Goal: Information Seeking & Learning: Learn about a topic

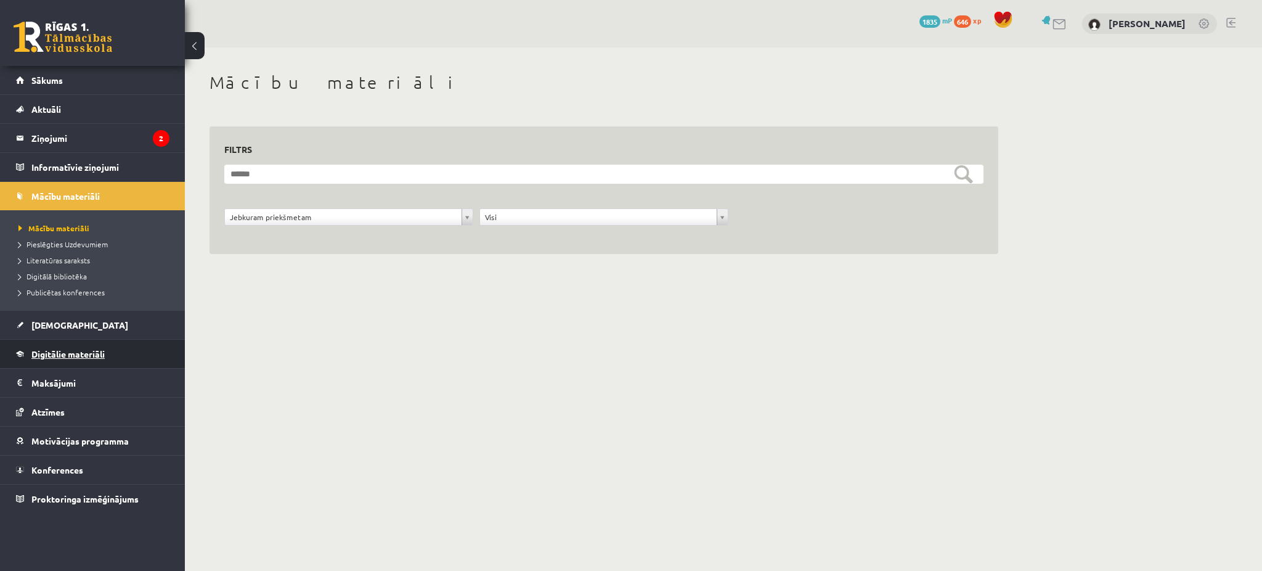
click at [71, 354] on span "Digitālie materiāli" at bounding box center [67, 353] width 73 height 11
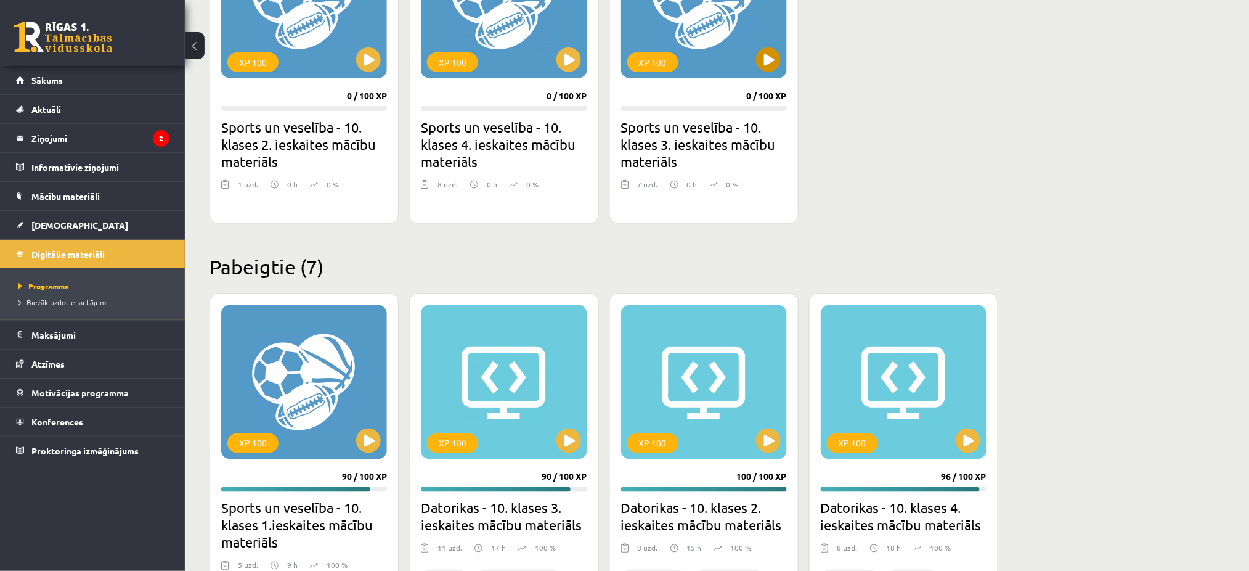
scroll to position [839, 0]
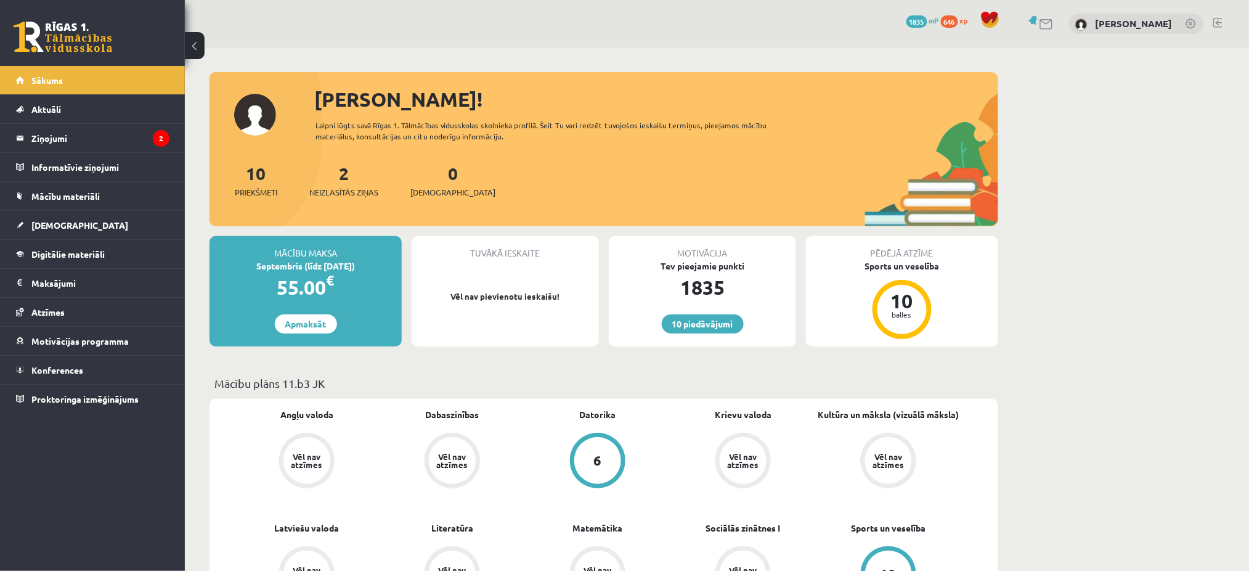
click at [67, 134] on legend "Ziņojumi 2" at bounding box center [100, 138] width 138 height 28
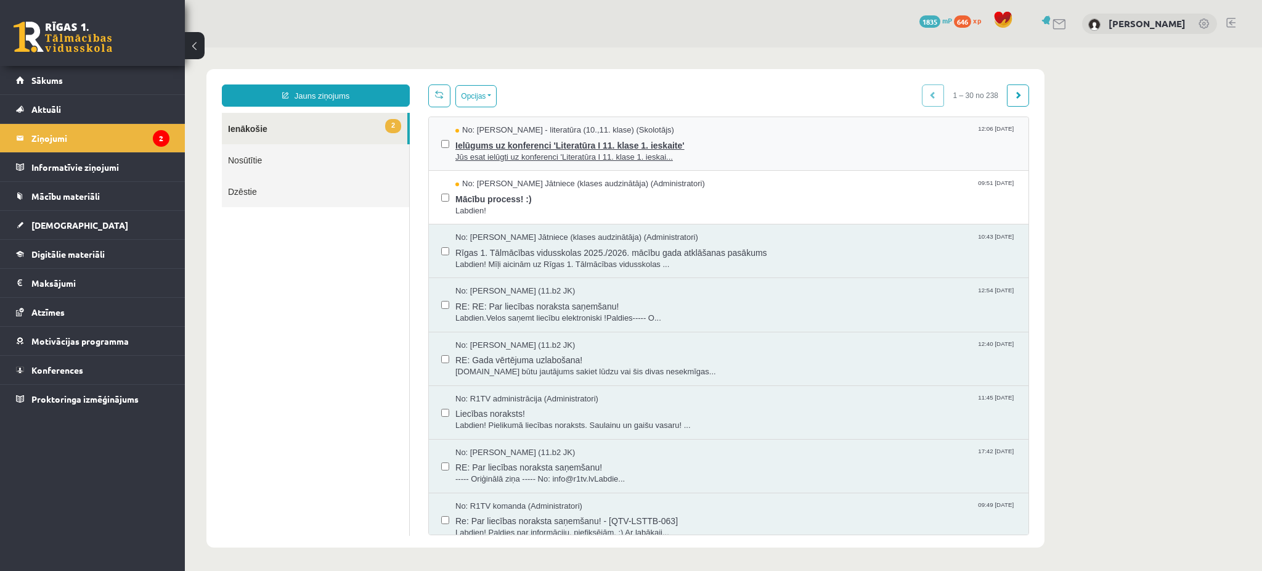
click at [602, 152] on span "Jūs esat ielūgti uz konferenci 'Literatūra I 11. klase 1. ieskai..." at bounding box center [735, 158] width 561 height 12
click at [519, 196] on span "Mācību process! :)" at bounding box center [735, 197] width 561 height 15
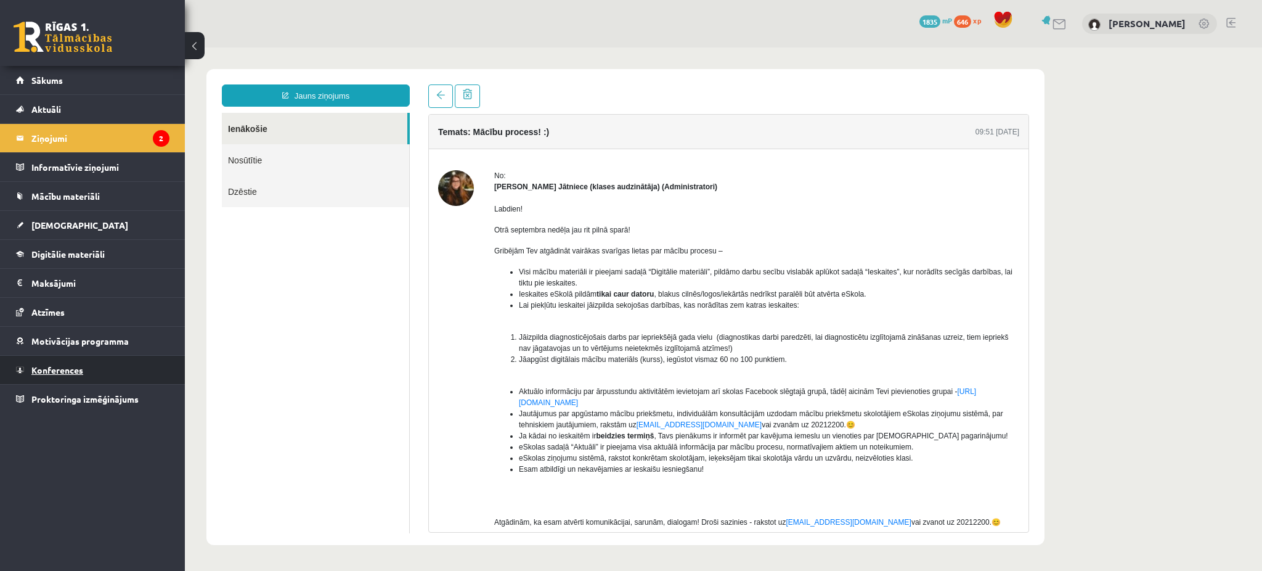
click at [83, 362] on link "Konferences" at bounding box center [92, 370] width 153 height 28
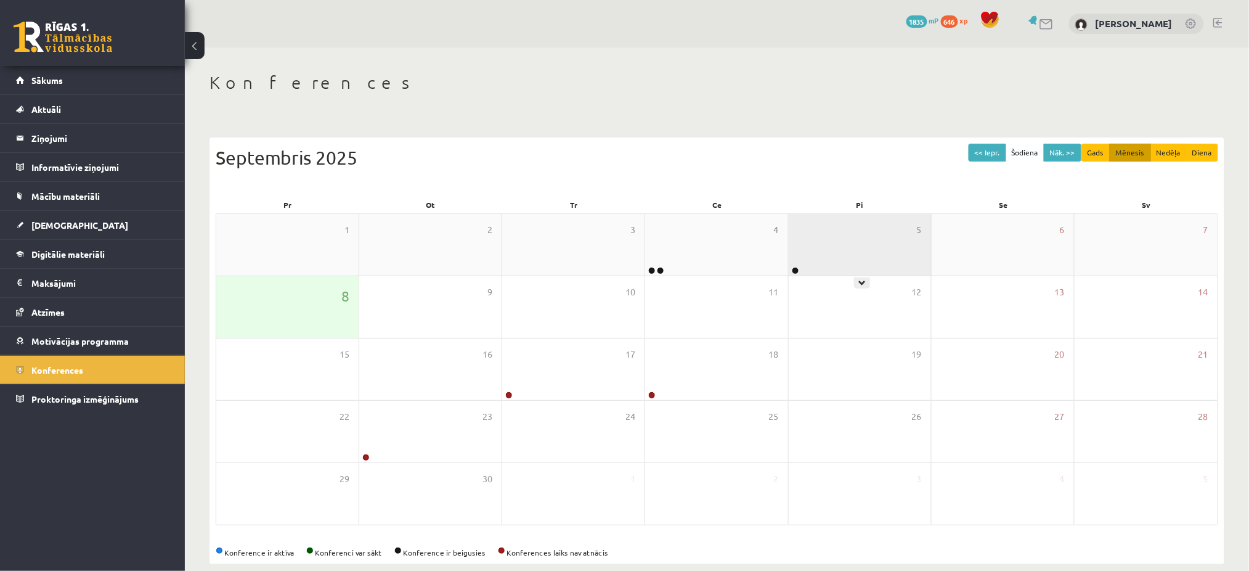
click at [828, 265] on div "5" at bounding box center [860, 245] width 142 height 62
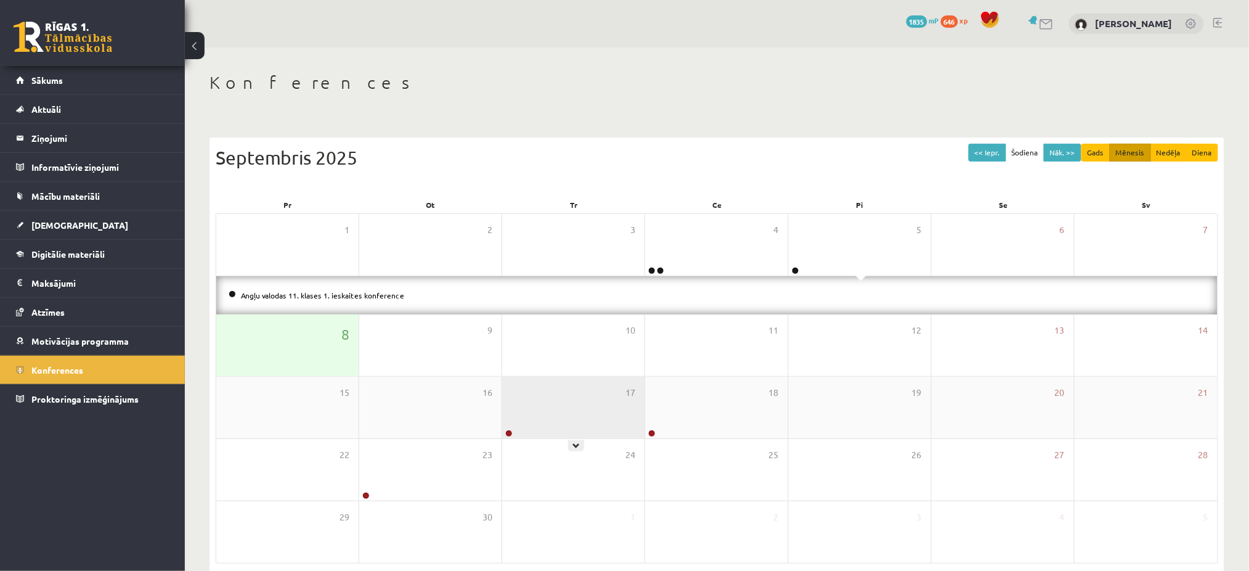
click at [606, 401] on div "17" at bounding box center [573, 407] width 142 height 62
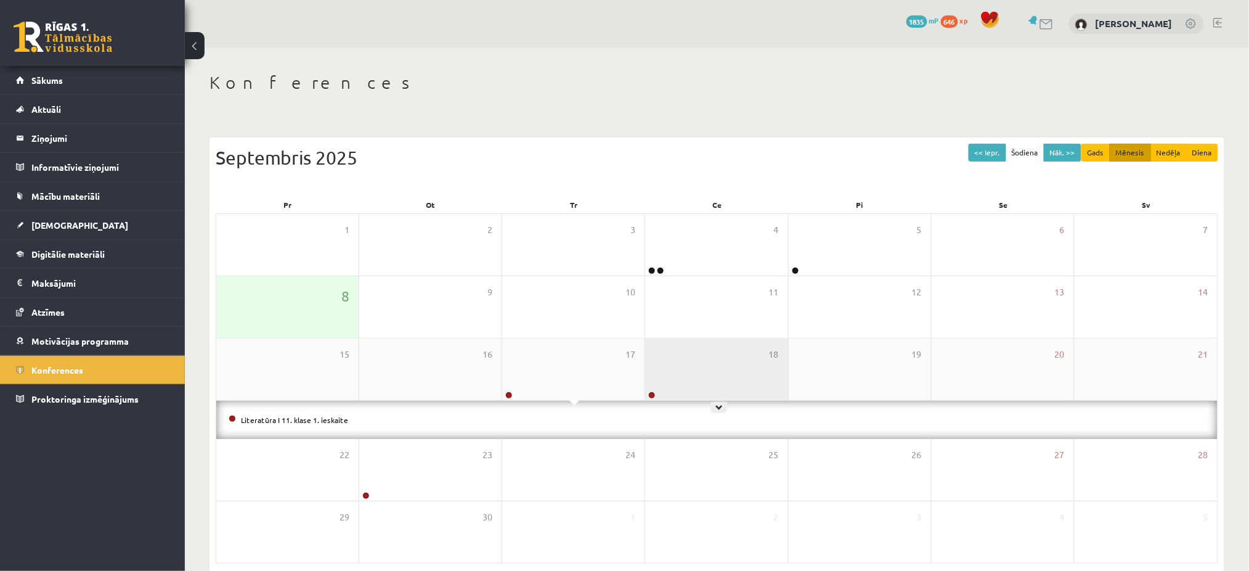
click at [690, 369] on div "18" at bounding box center [716, 369] width 142 height 62
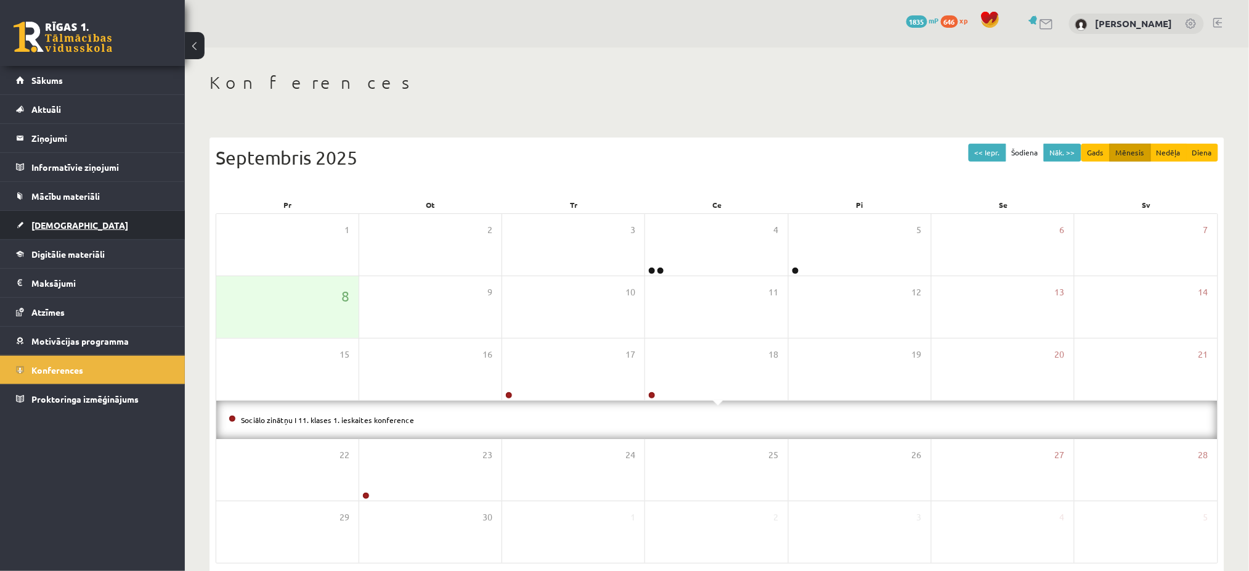
click at [89, 233] on link "[DEMOGRAPHIC_DATA]" at bounding box center [92, 225] width 153 height 28
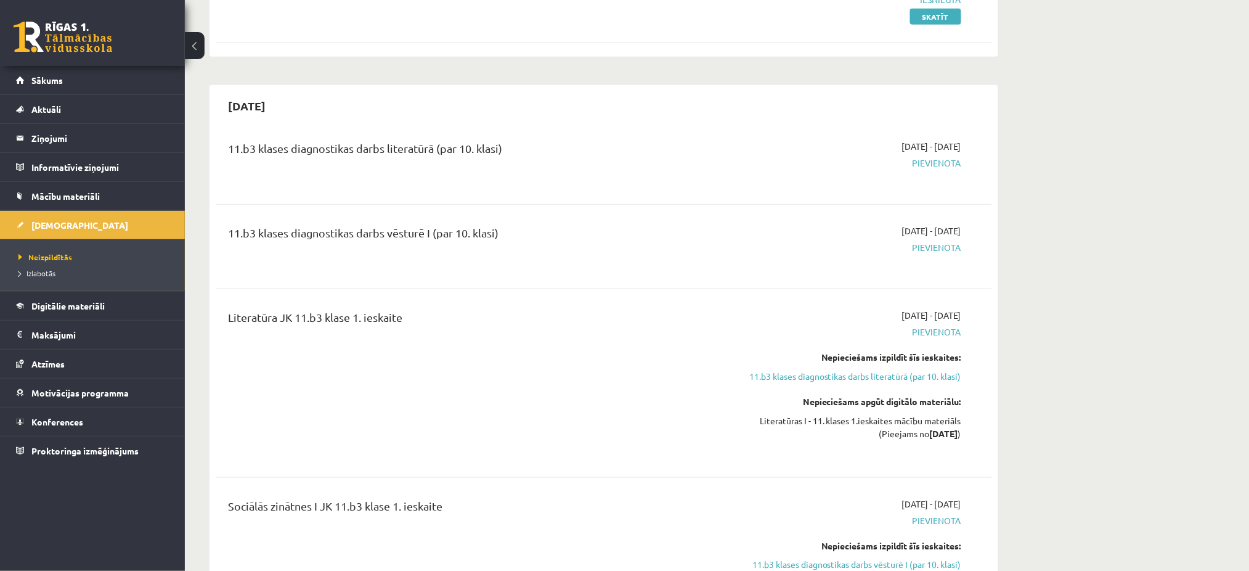
scroll to position [275, 0]
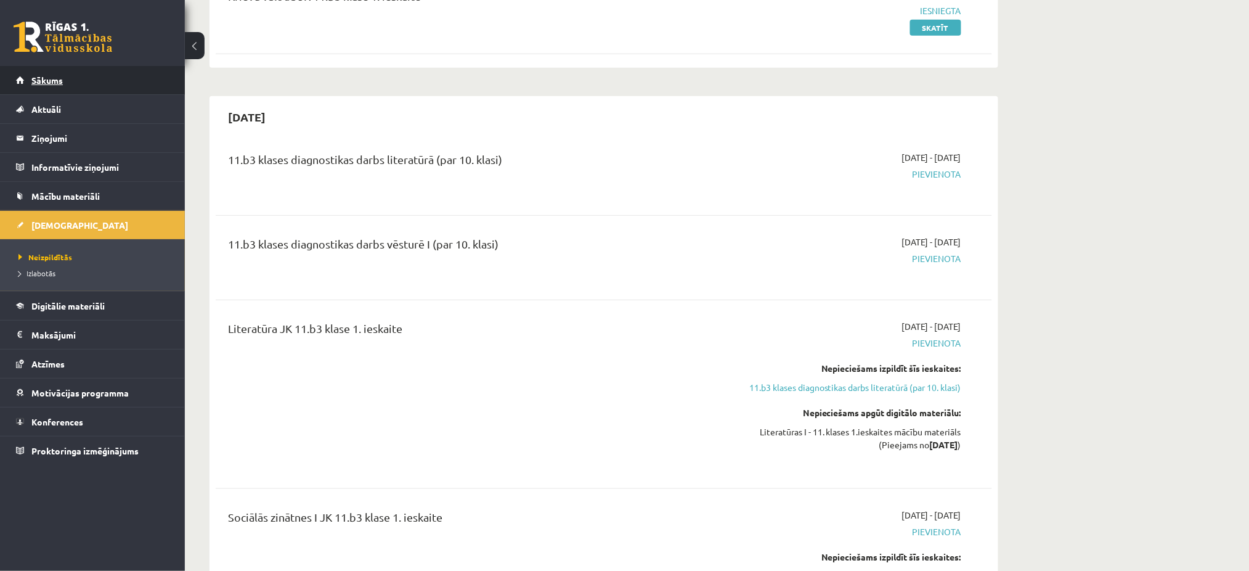
click at [97, 84] on link "Sākums" at bounding box center [92, 80] width 153 height 28
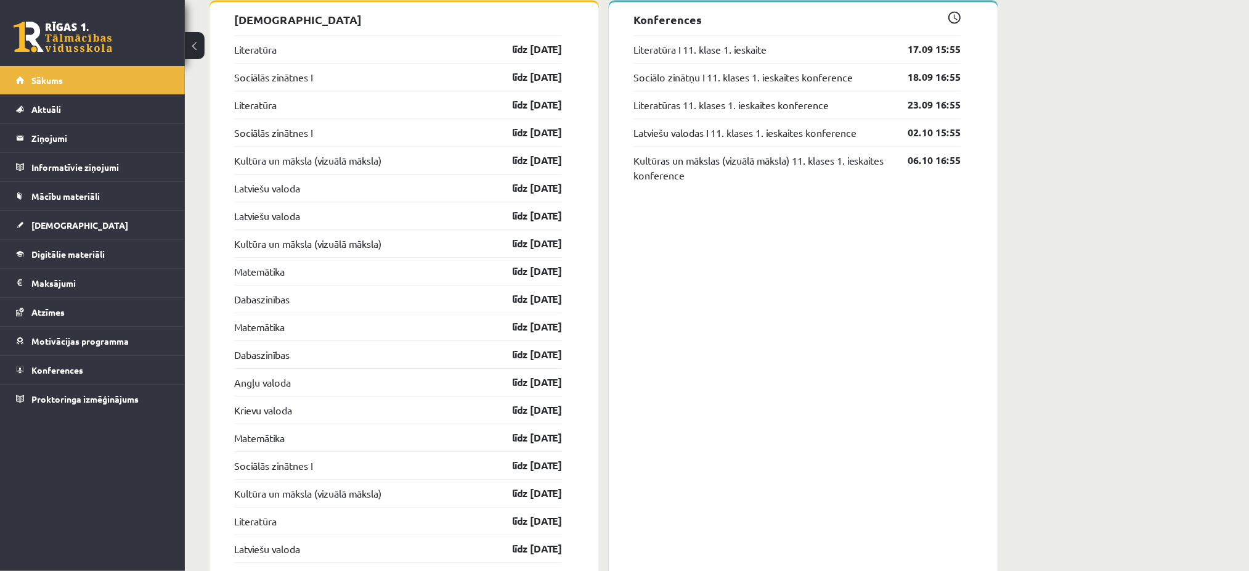
scroll to position [1006, 0]
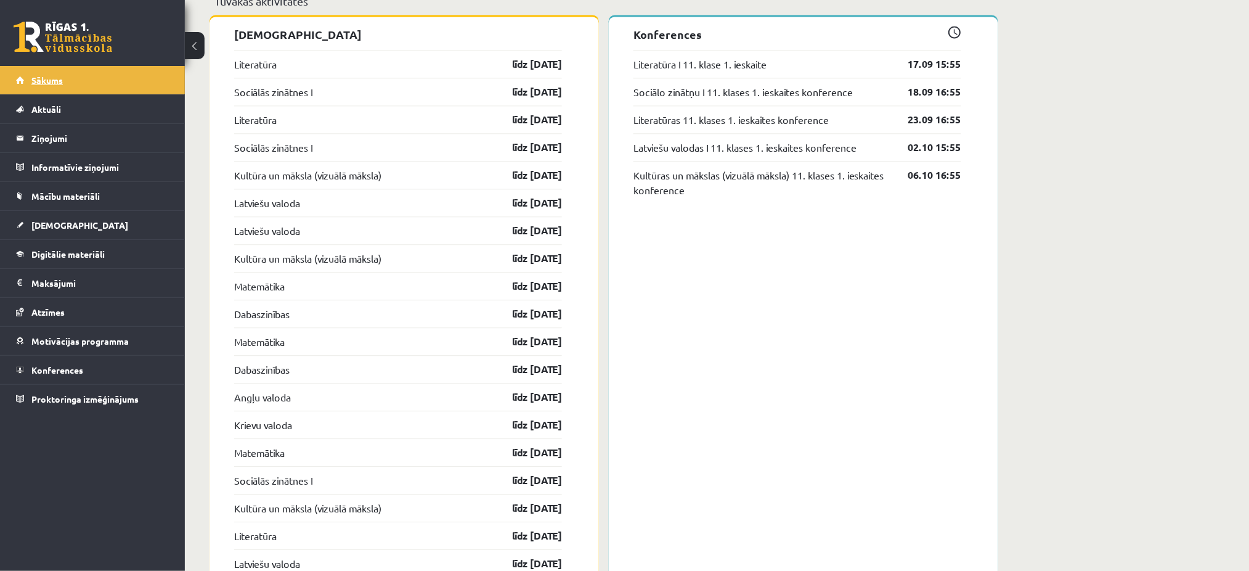
click at [101, 74] on link "Sākums" at bounding box center [92, 80] width 153 height 28
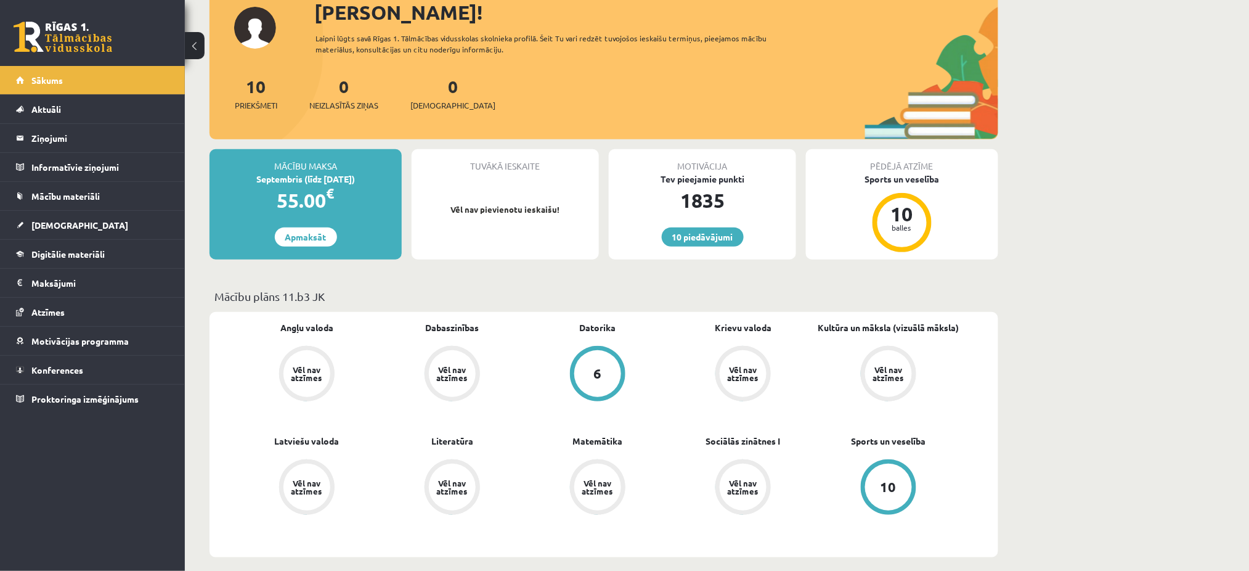
scroll to position [91, 0]
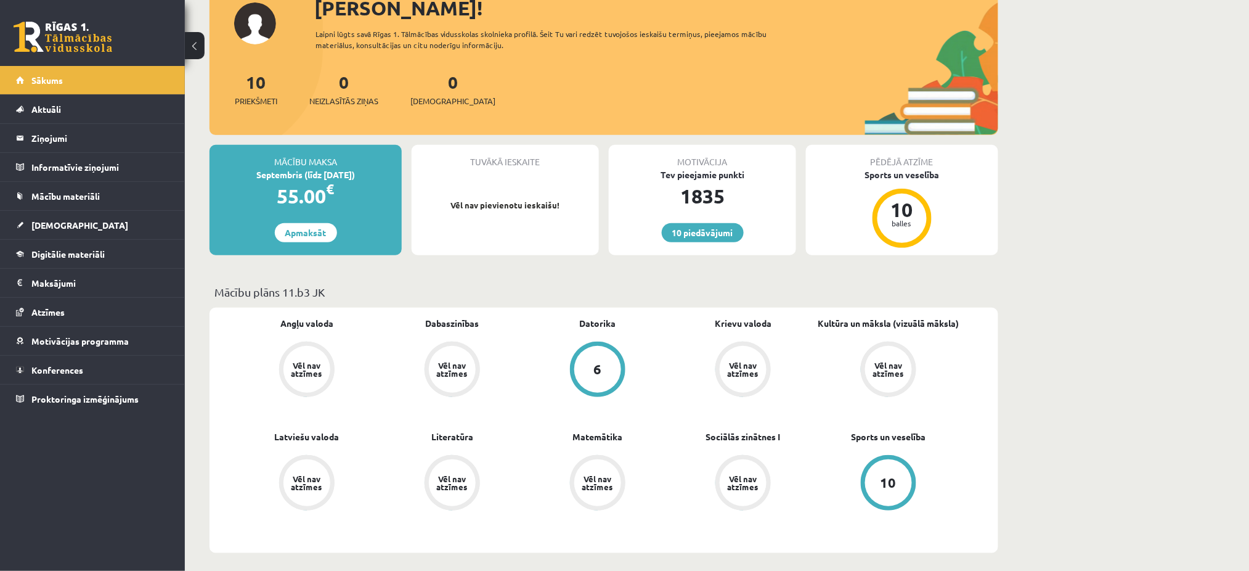
click at [906, 181] on div "Pēdējā atzīme Sports un veselība 10 balles" at bounding box center [902, 200] width 192 height 110
click at [906, 176] on div "Sports un veselība" at bounding box center [902, 174] width 192 height 13
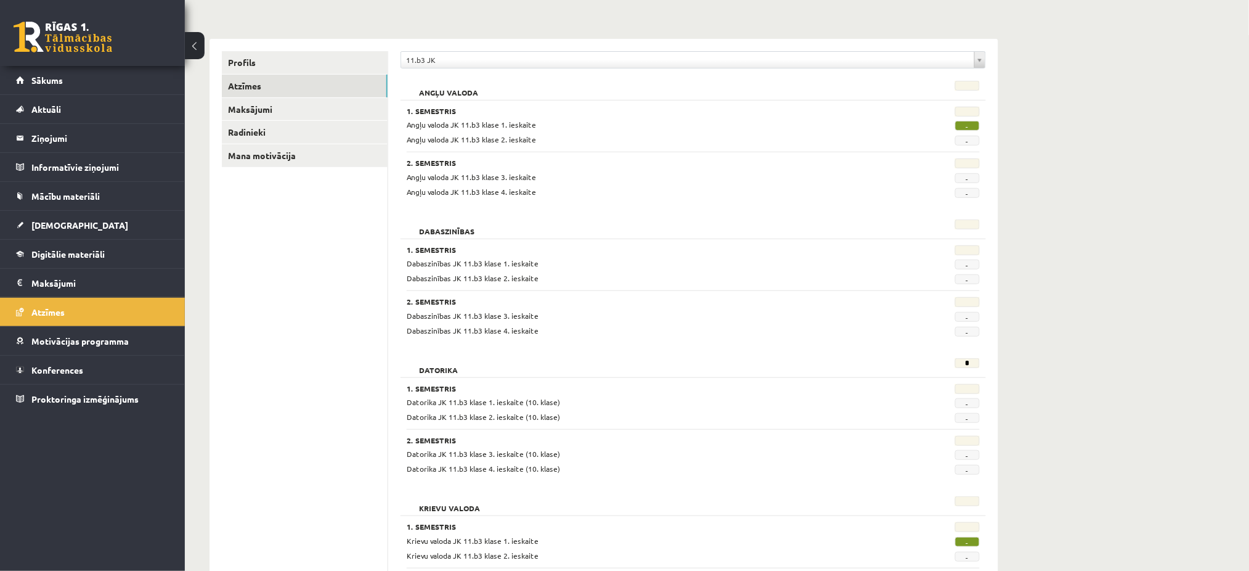
scroll to position [111, 0]
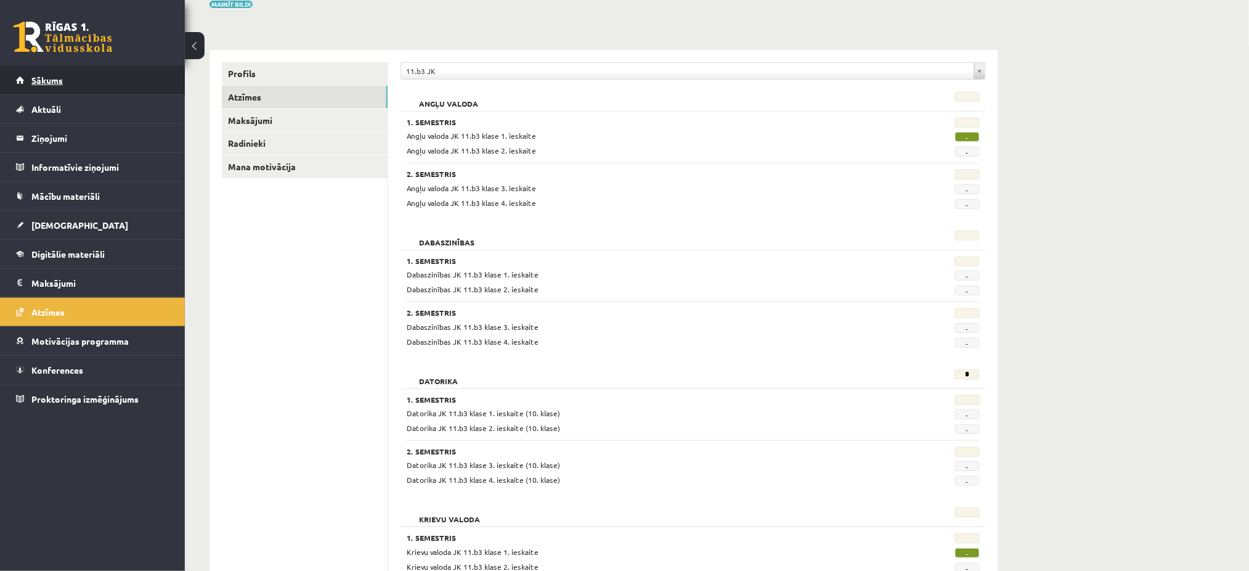
click at [46, 76] on span "Sākums" at bounding box center [46, 80] width 31 height 11
